Goal: Transaction & Acquisition: Book appointment/travel/reservation

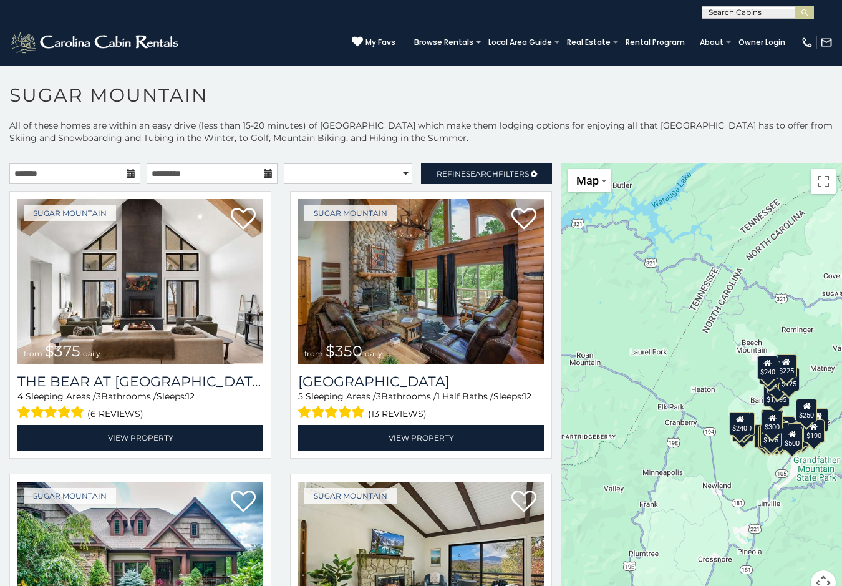
click at [130, 173] on icon at bounding box center [131, 173] width 9 height 9
click at [494, 165] on link "Refine Search Filters" at bounding box center [486, 173] width 131 height 21
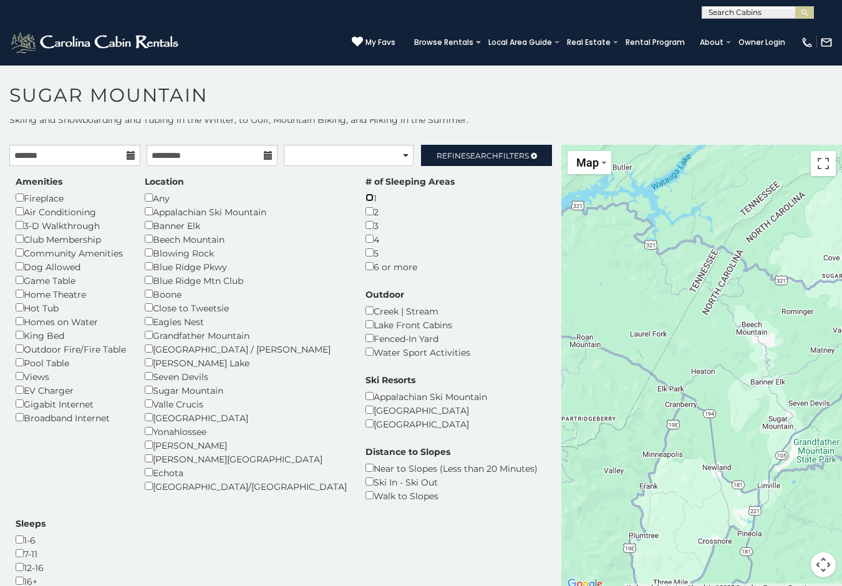
scroll to position [36, 0]
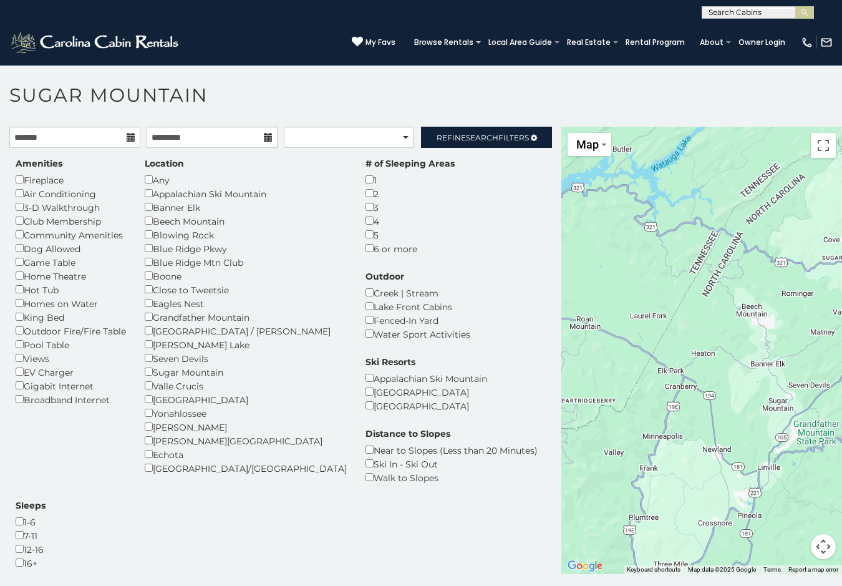
click at [365, 198] on div "2" at bounding box center [409, 193] width 89 height 14
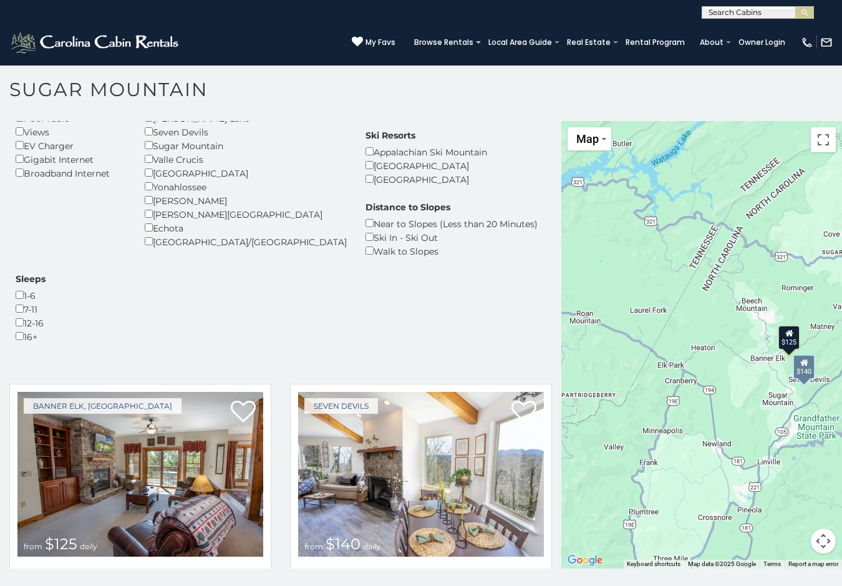
scroll to position [7, 0]
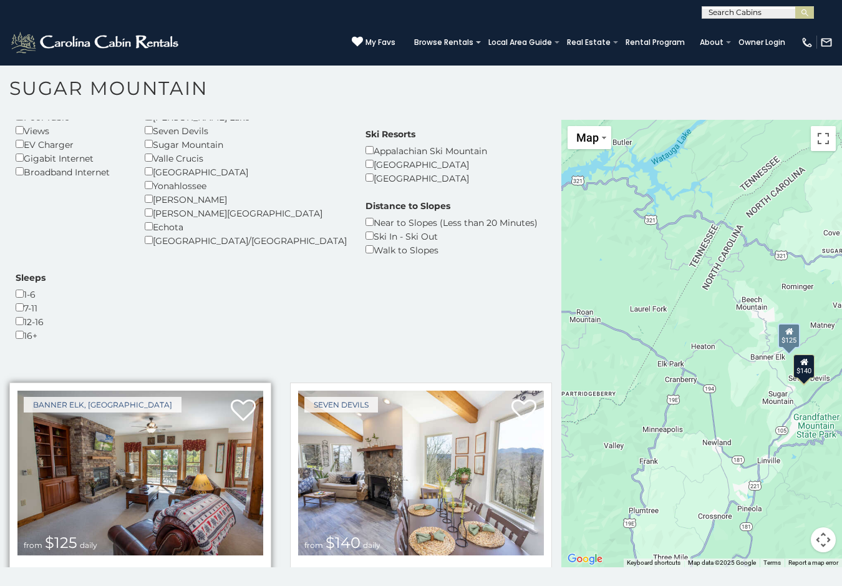
click at [132, 390] on img at bounding box center [140, 472] width 246 height 165
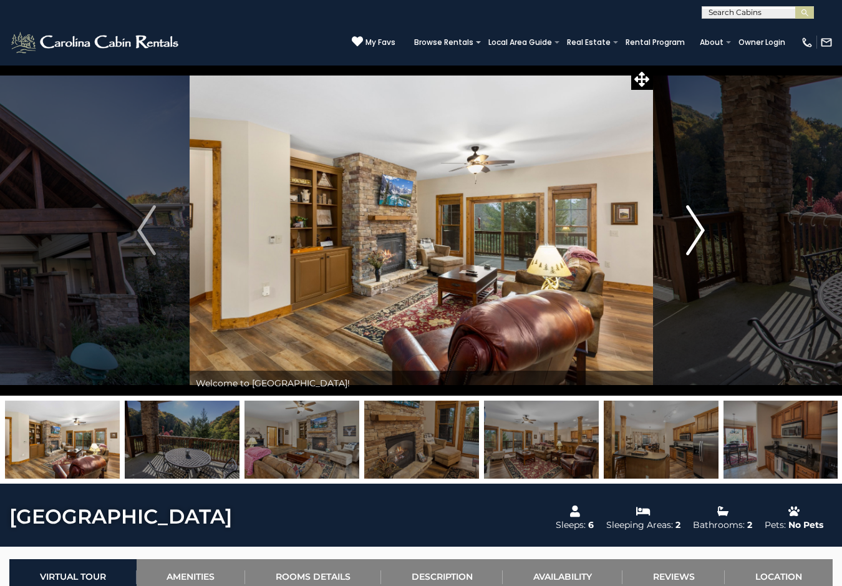
click at [700, 232] on img "Next" at bounding box center [695, 230] width 19 height 50
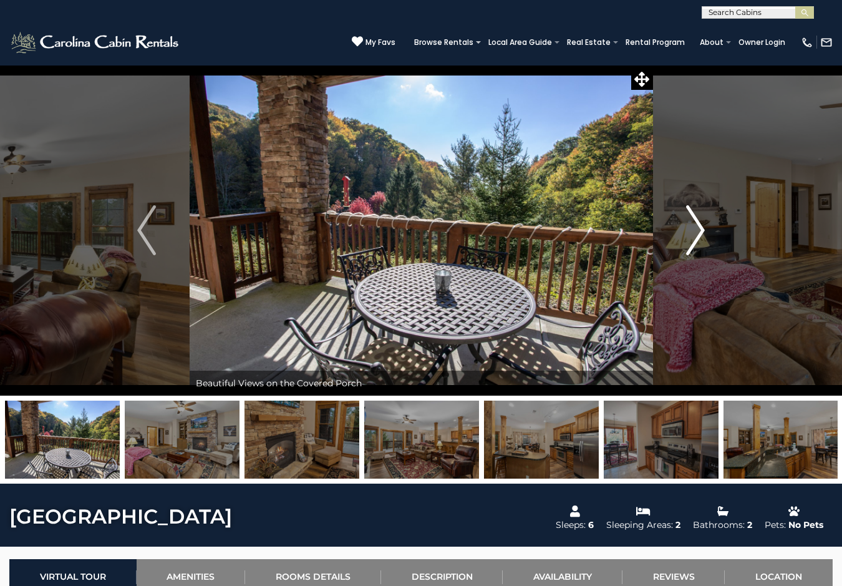
click at [698, 233] on img "Next" at bounding box center [695, 230] width 19 height 50
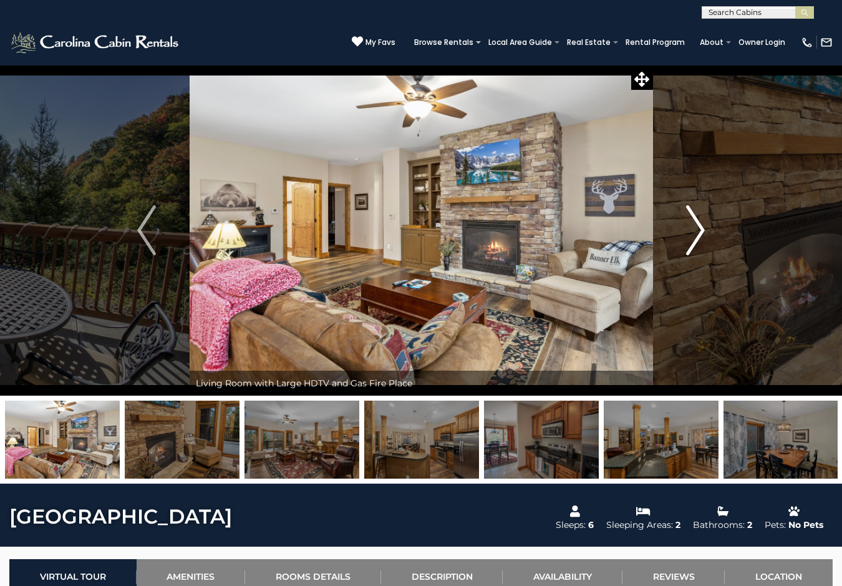
click at [698, 233] on img "Next" at bounding box center [695, 230] width 19 height 50
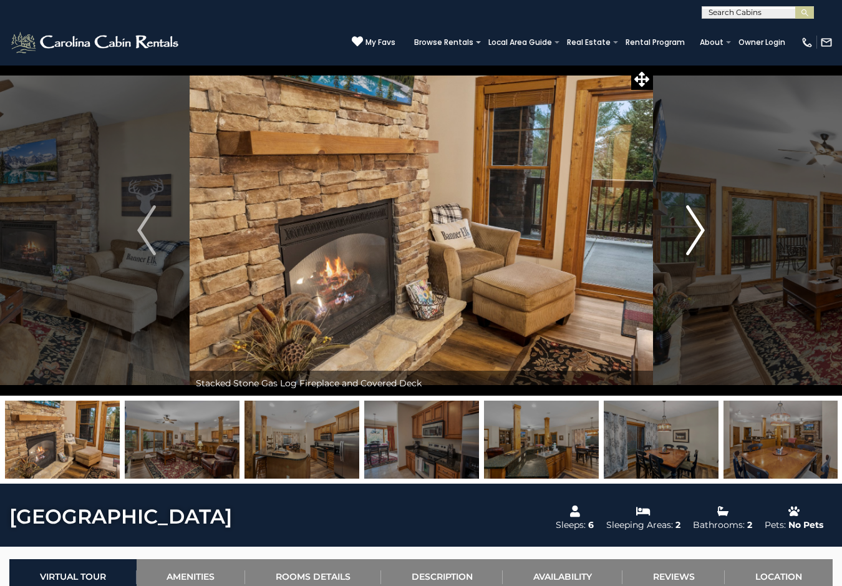
click at [698, 233] on img "Next" at bounding box center [695, 230] width 19 height 50
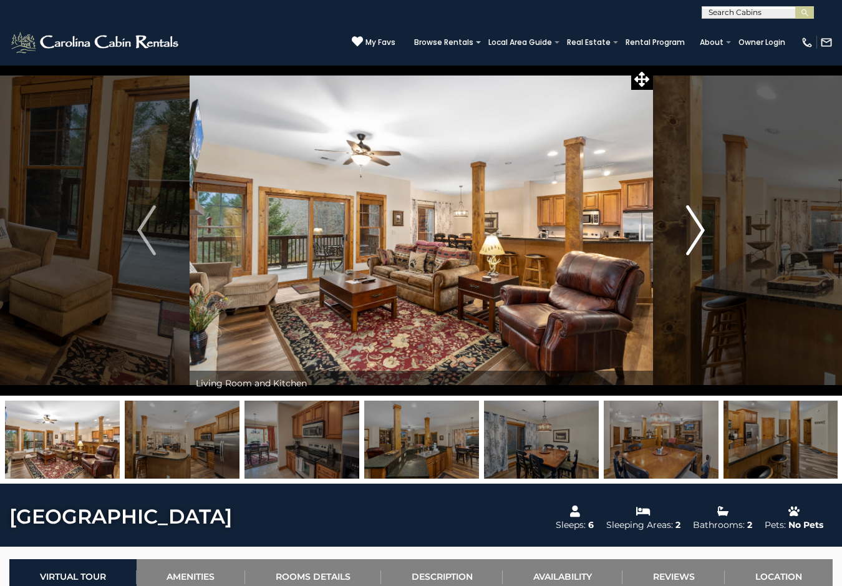
click at [698, 233] on img "Next" at bounding box center [695, 230] width 19 height 50
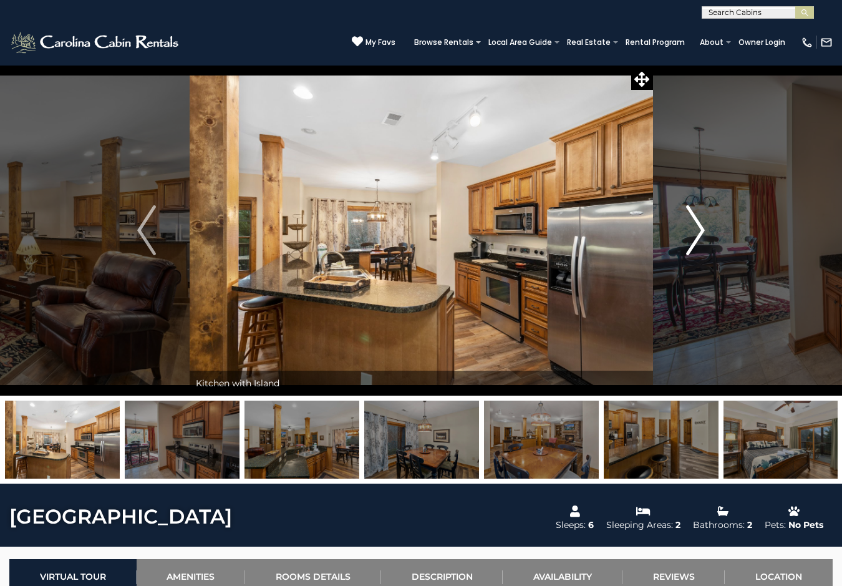
click at [698, 233] on img "Next" at bounding box center [695, 230] width 19 height 50
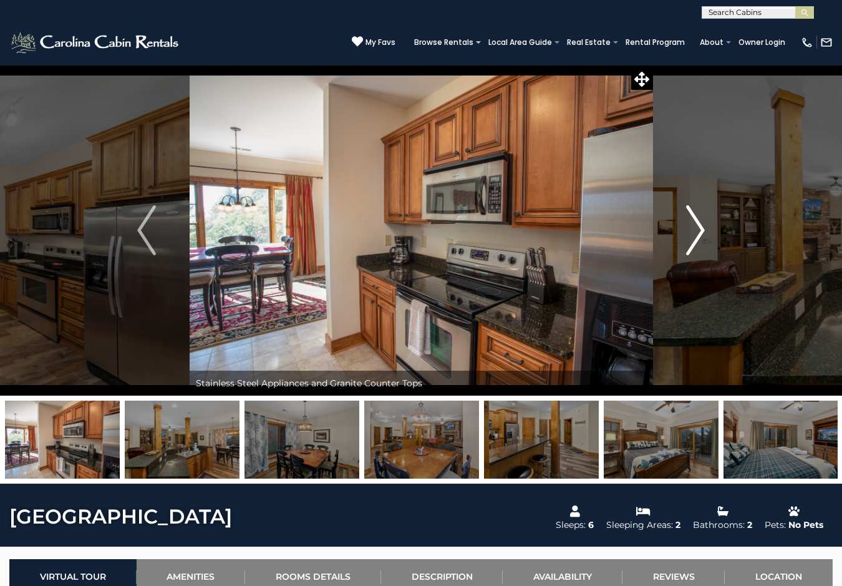
click at [698, 233] on img "Next" at bounding box center [695, 230] width 19 height 50
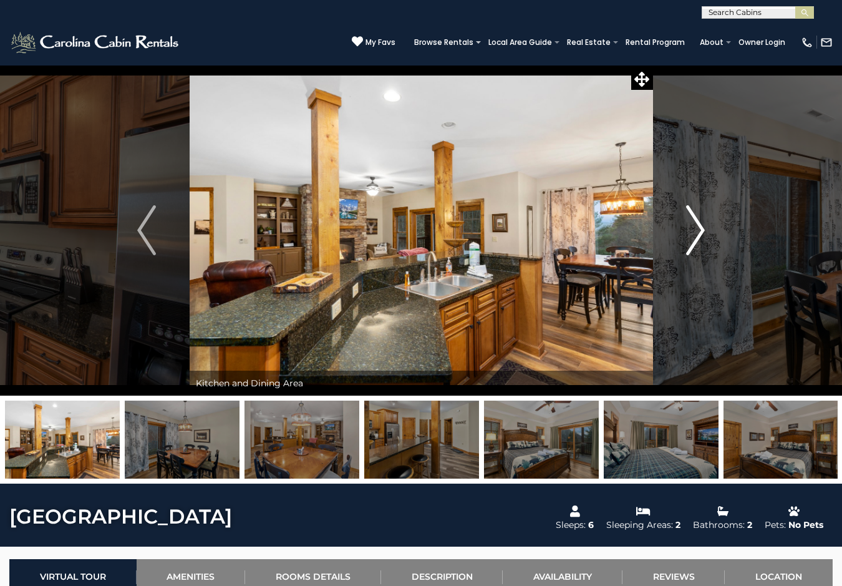
click at [698, 233] on img "Next" at bounding box center [695, 230] width 19 height 50
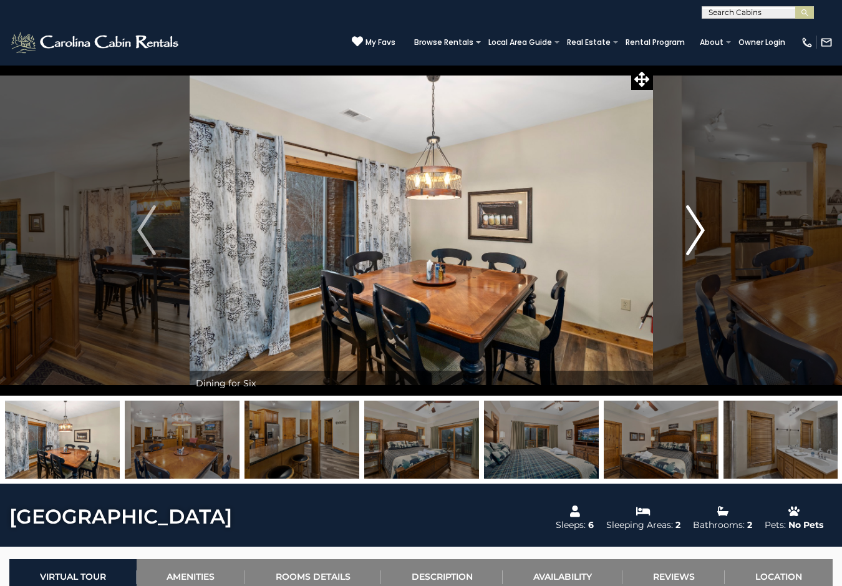
click at [698, 233] on img "Next" at bounding box center [695, 230] width 19 height 50
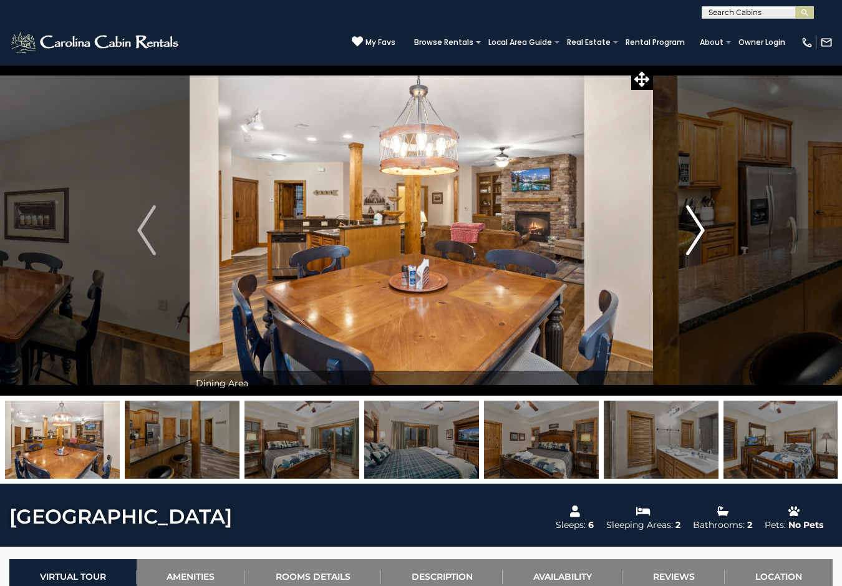
click at [698, 233] on img "Next" at bounding box center [695, 230] width 19 height 50
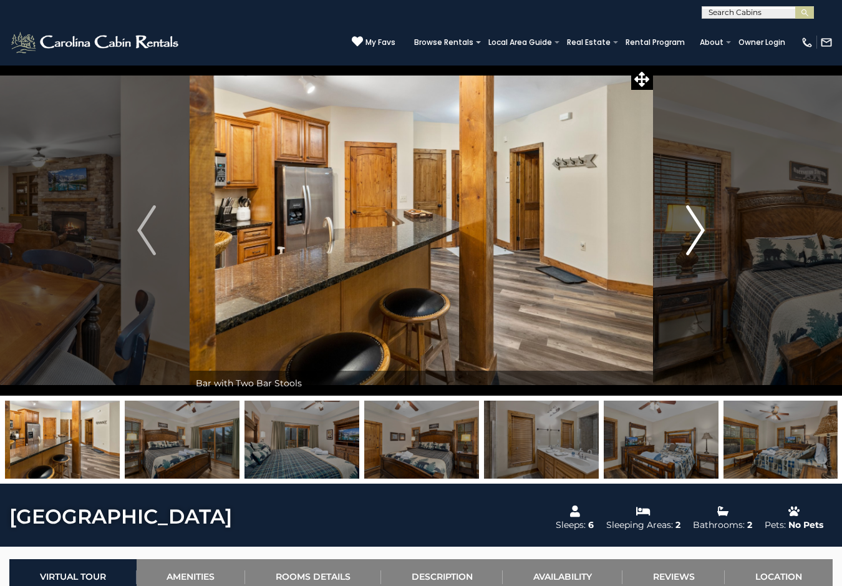
click at [698, 233] on img "Next" at bounding box center [695, 230] width 19 height 50
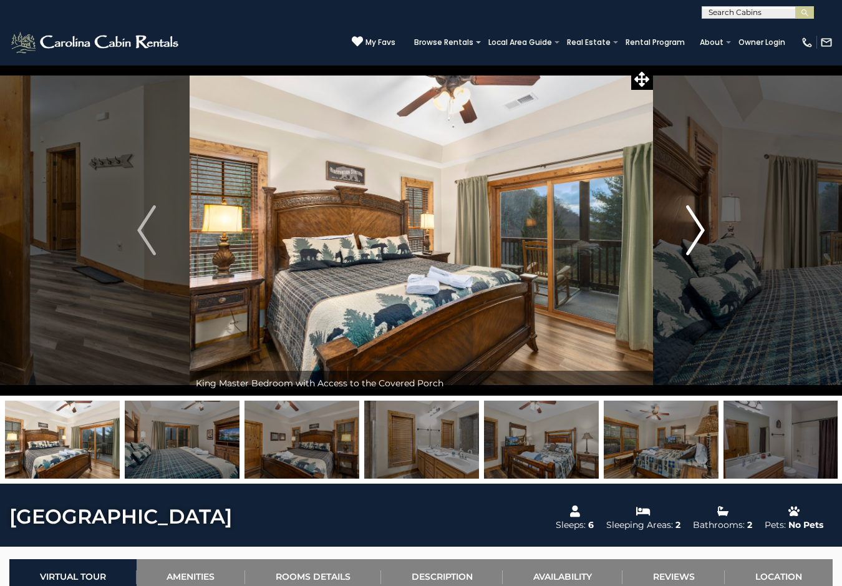
click at [698, 233] on img "Next" at bounding box center [695, 230] width 19 height 50
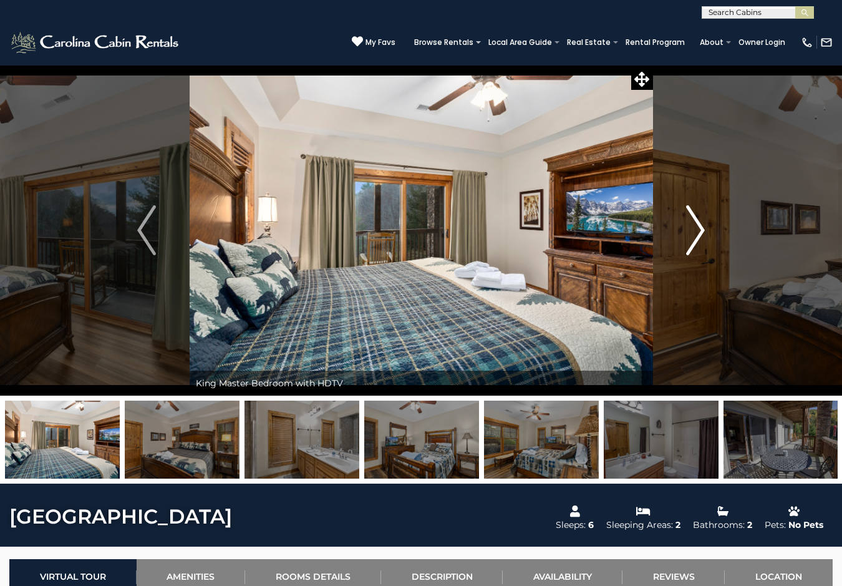
click at [698, 233] on img "Next" at bounding box center [695, 230] width 19 height 50
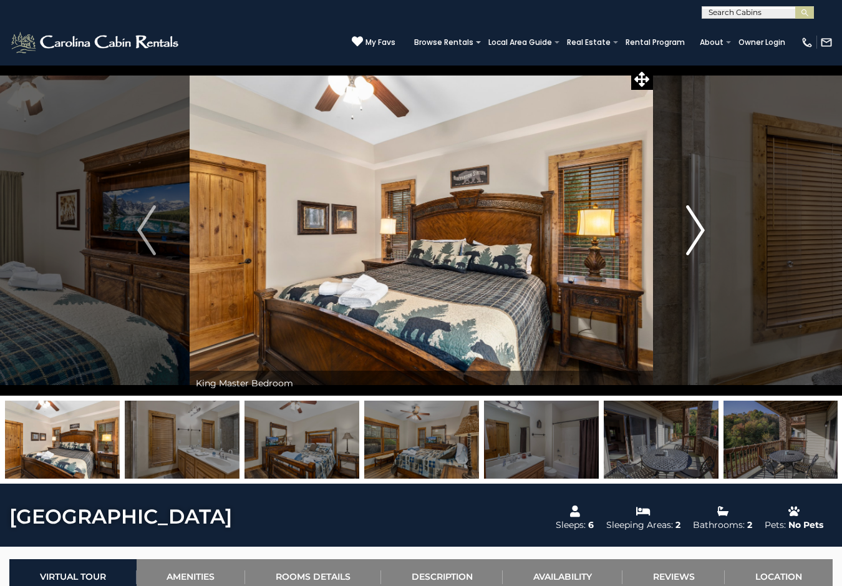
click at [698, 233] on img "Next" at bounding box center [695, 230] width 19 height 50
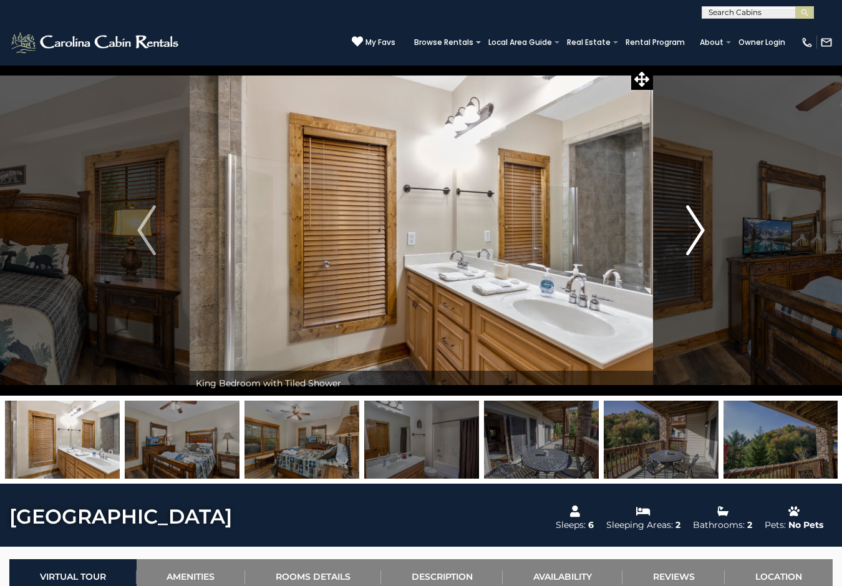
click at [698, 233] on img "Next" at bounding box center [695, 230] width 19 height 50
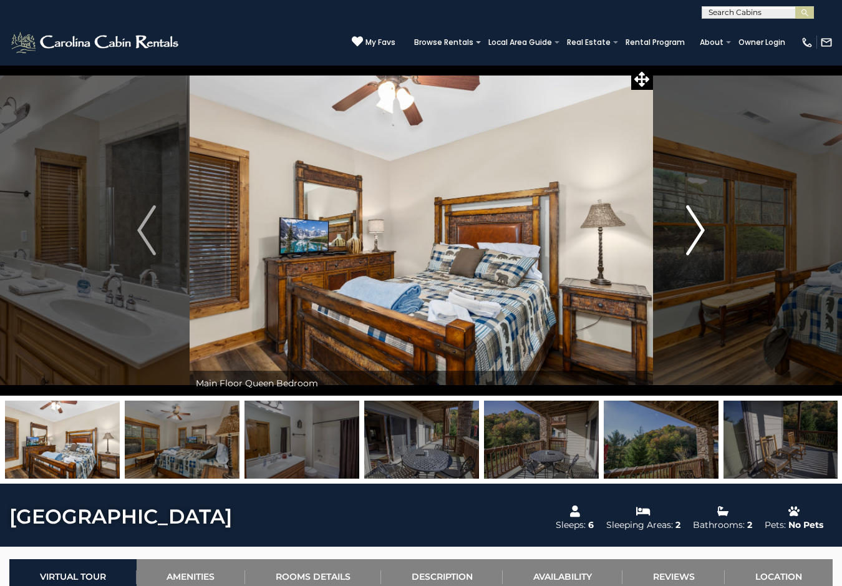
click at [698, 233] on img "Next" at bounding box center [695, 230] width 19 height 50
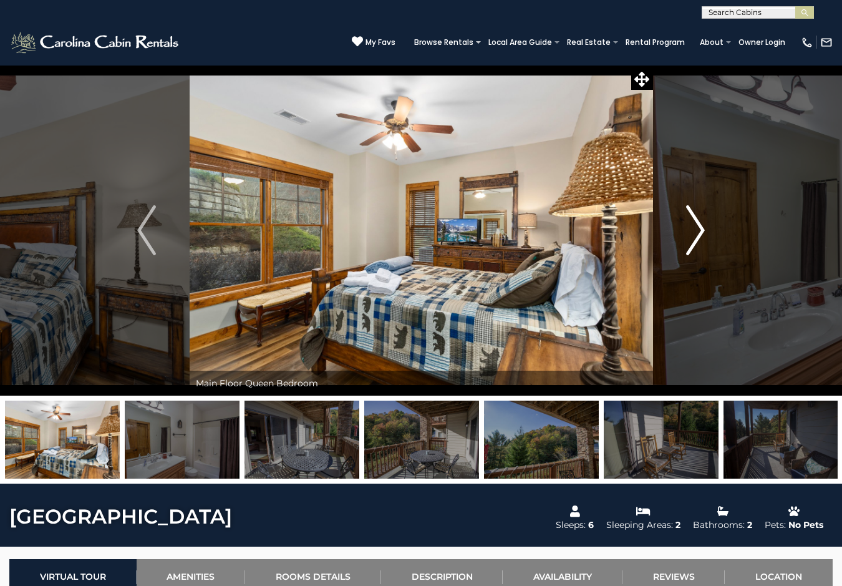
click at [698, 233] on img "Next" at bounding box center [695, 230] width 19 height 50
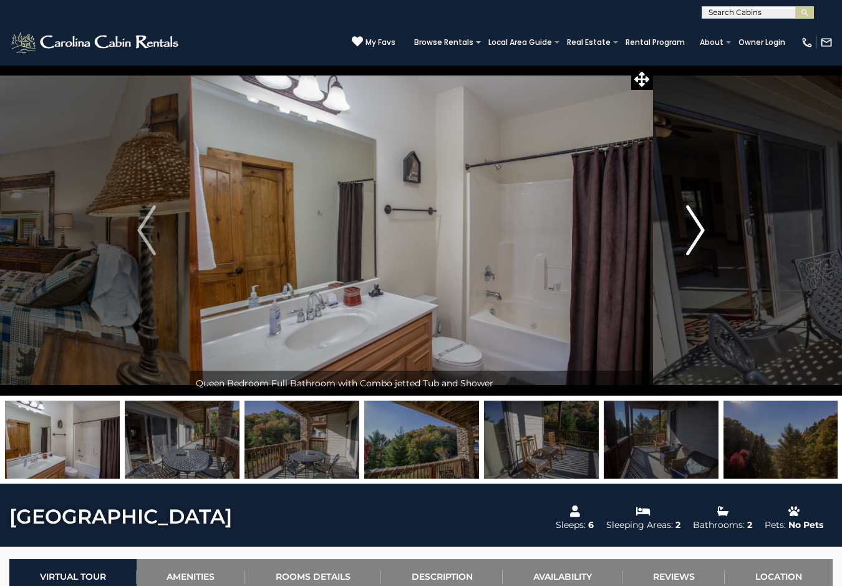
click at [698, 233] on img "Next" at bounding box center [695, 230] width 19 height 50
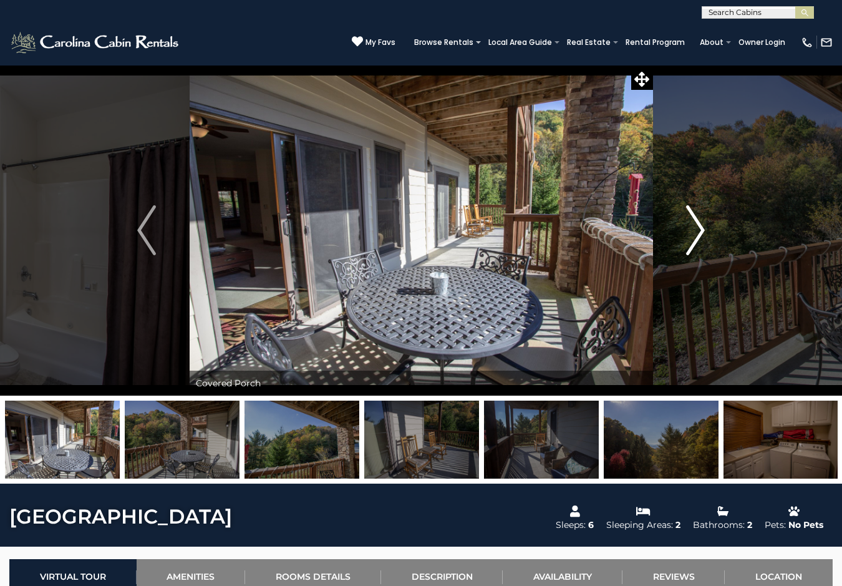
click at [698, 233] on img "Next" at bounding box center [695, 230] width 19 height 50
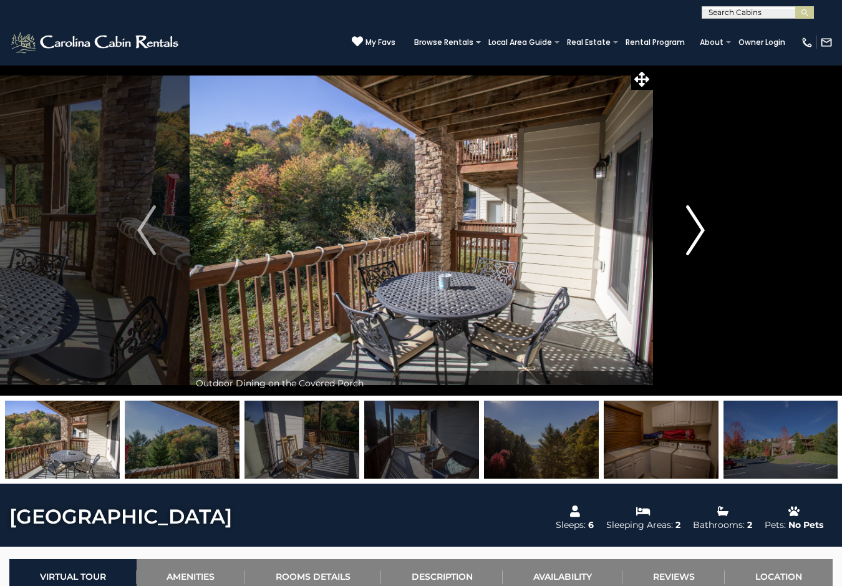
click at [698, 233] on img "Next" at bounding box center [695, 230] width 19 height 50
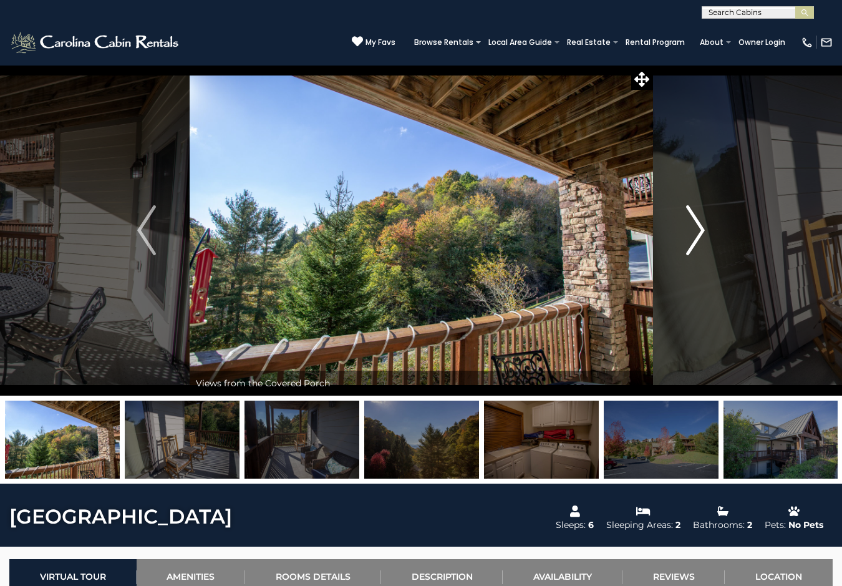
click at [698, 233] on img "Next" at bounding box center [695, 230] width 19 height 50
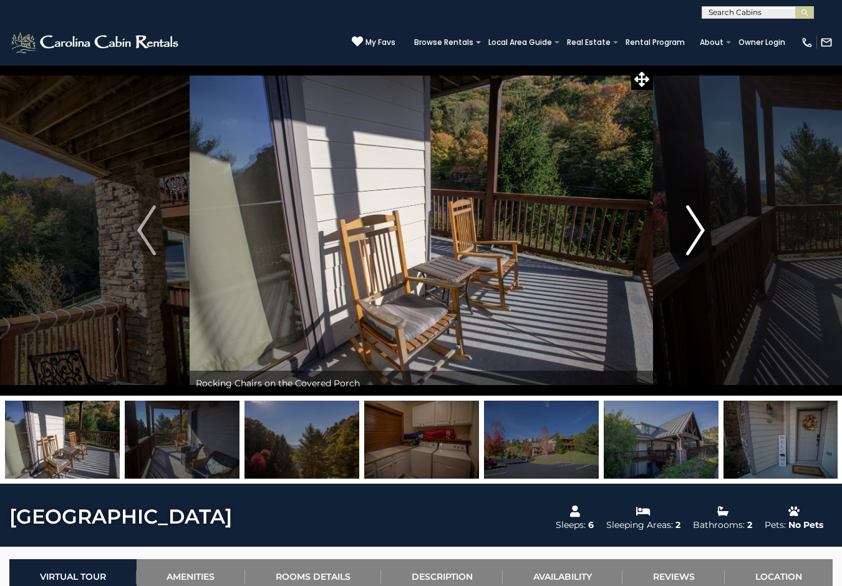
click at [698, 233] on img "Next" at bounding box center [695, 230] width 19 height 50
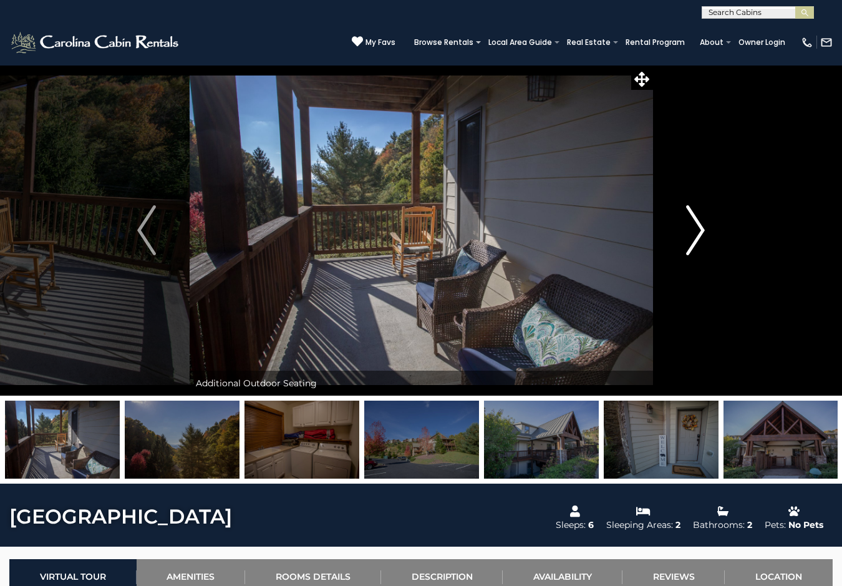
click at [698, 233] on img "Next" at bounding box center [695, 230] width 19 height 50
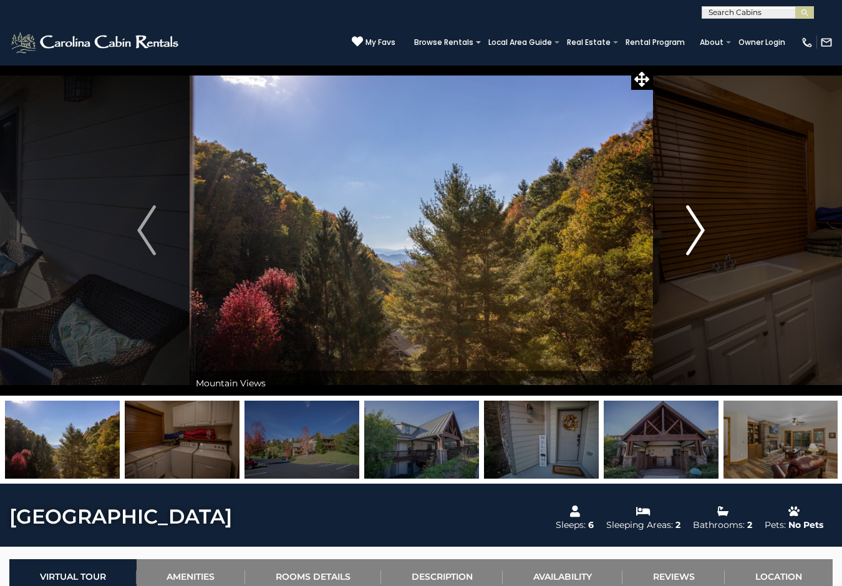
click at [698, 233] on img "Next" at bounding box center [695, 230] width 19 height 50
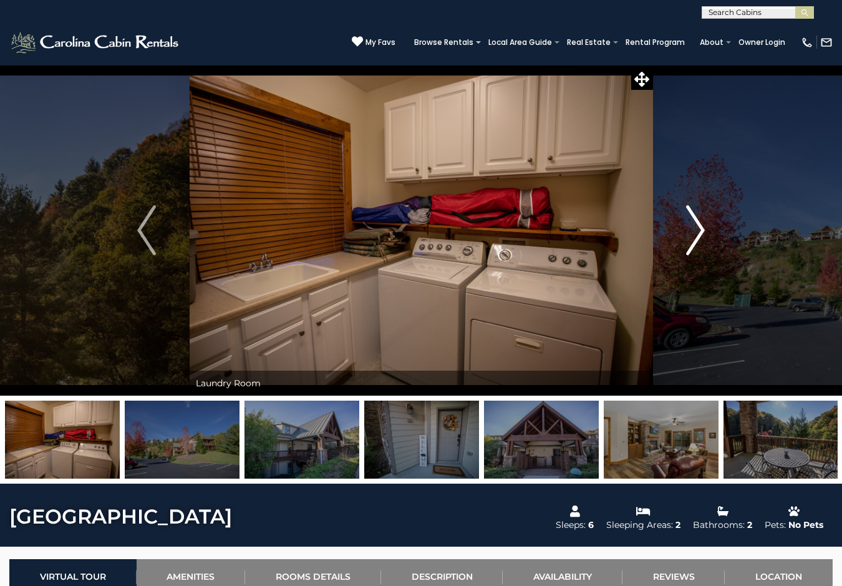
click at [698, 233] on img "Next" at bounding box center [695, 230] width 19 height 50
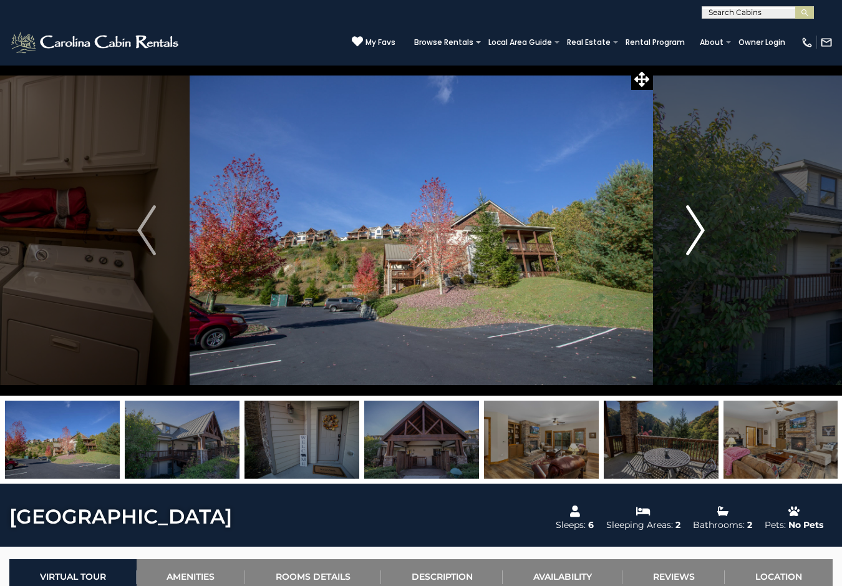
click at [698, 233] on img "Next" at bounding box center [695, 230] width 19 height 50
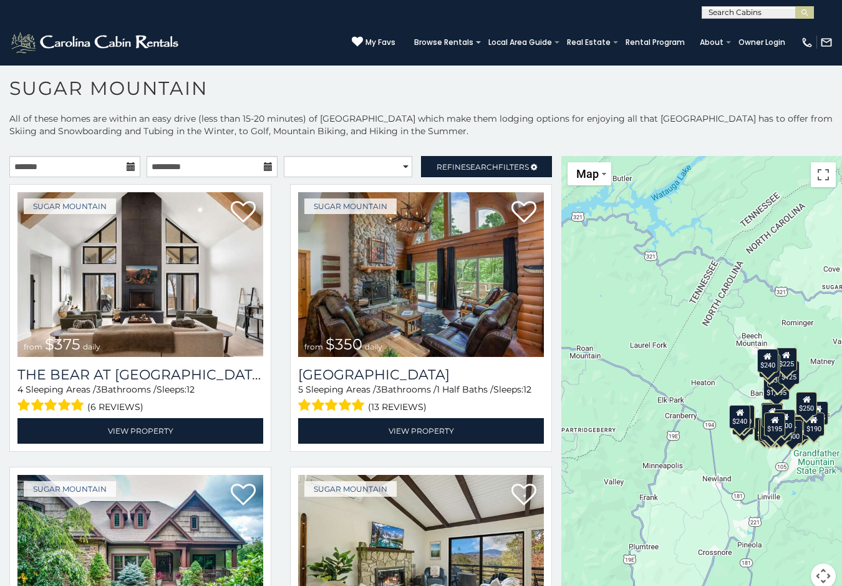
click at [503, 155] on div "**********" at bounding box center [421, 366] width 842 height 509
click at [503, 162] on span "Refine Search Filters" at bounding box center [483, 166] width 92 height 9
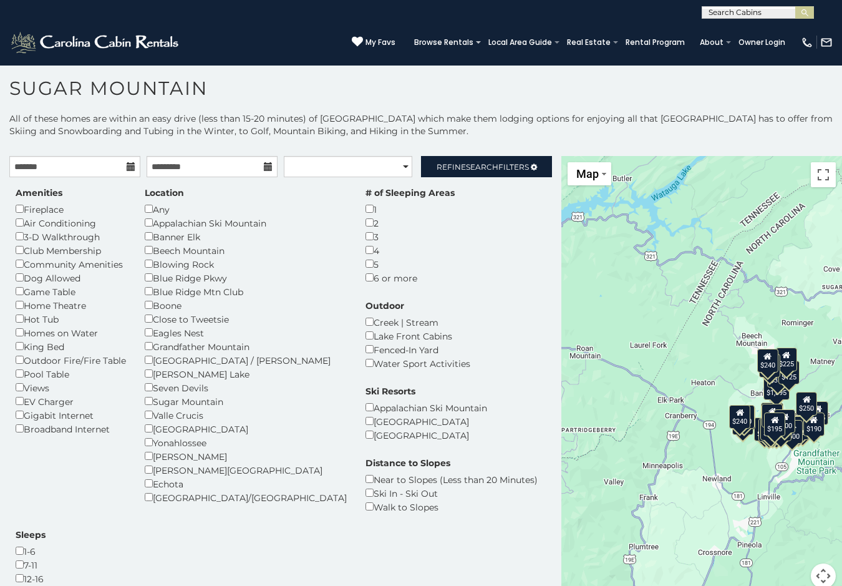
click at [30, 317] on div "Hot Tub" at bounding box center [71, 319] width 110 height 14
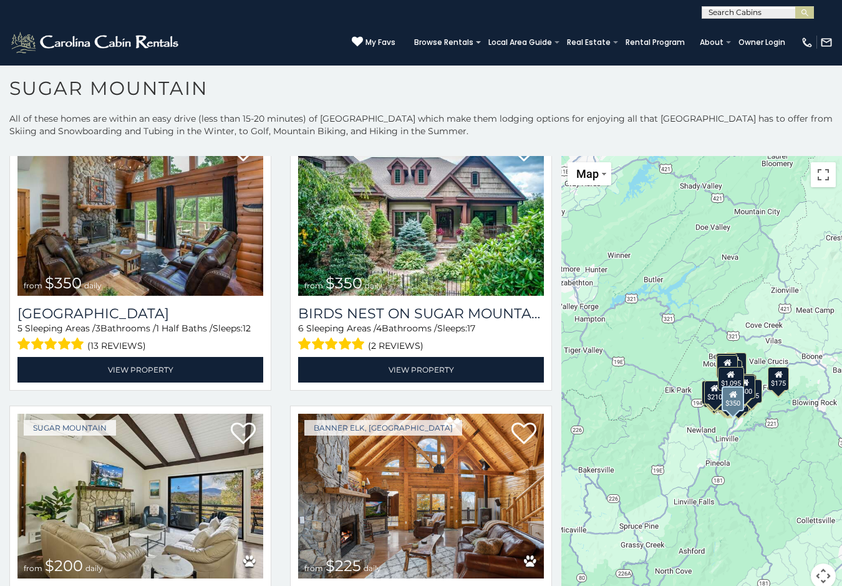
scroll to position [811, 0]
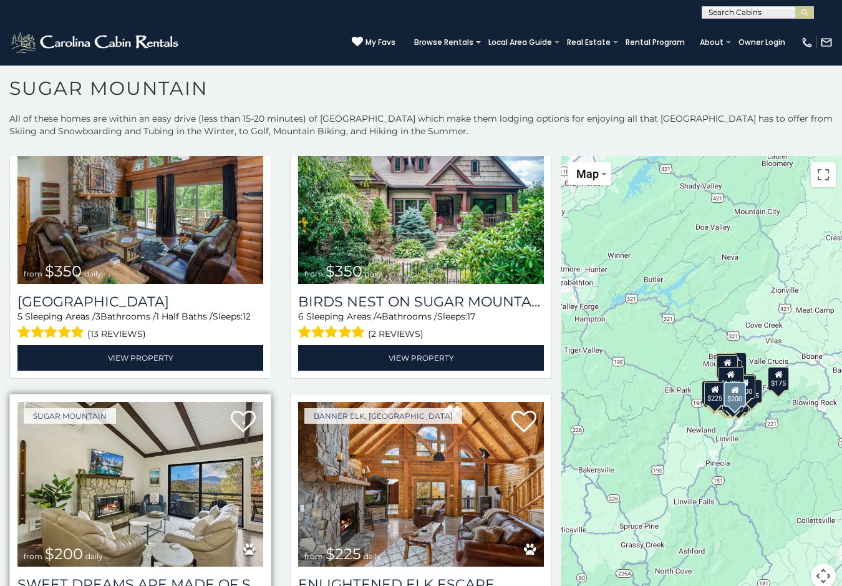
click at [196, 410] on img at bounding box center [140, 484] width 246 height 165
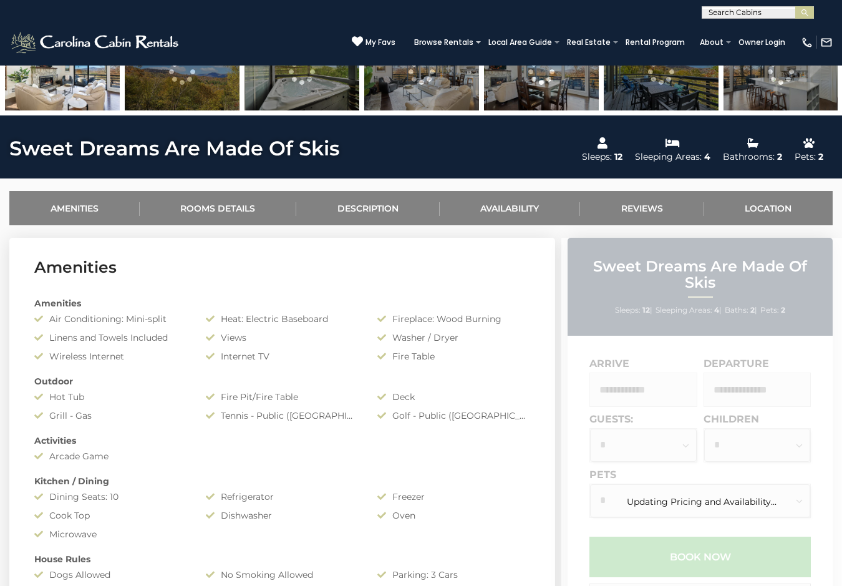
scroll to position [437, 0]
